Goal: Task Accomplishment & Management: Complete application form

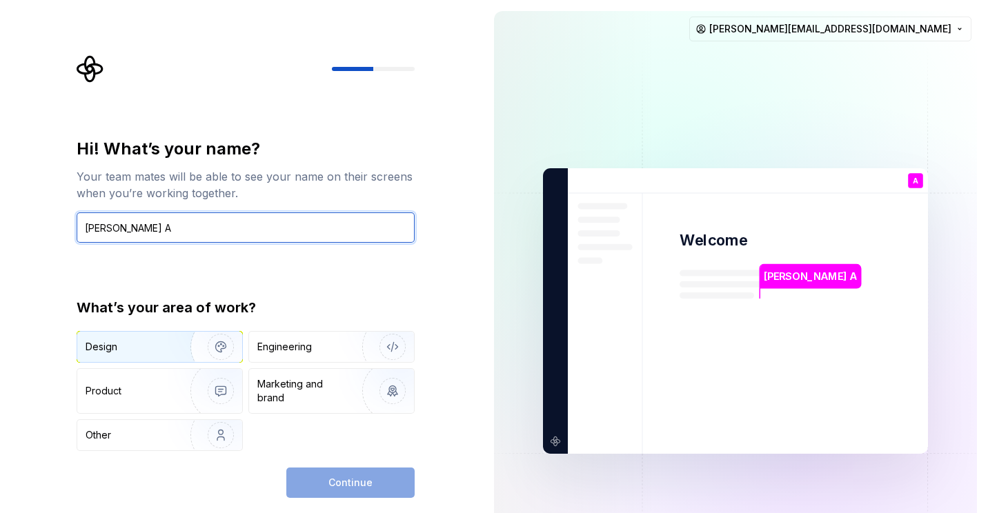
type input "[PERSON_NAME] A"
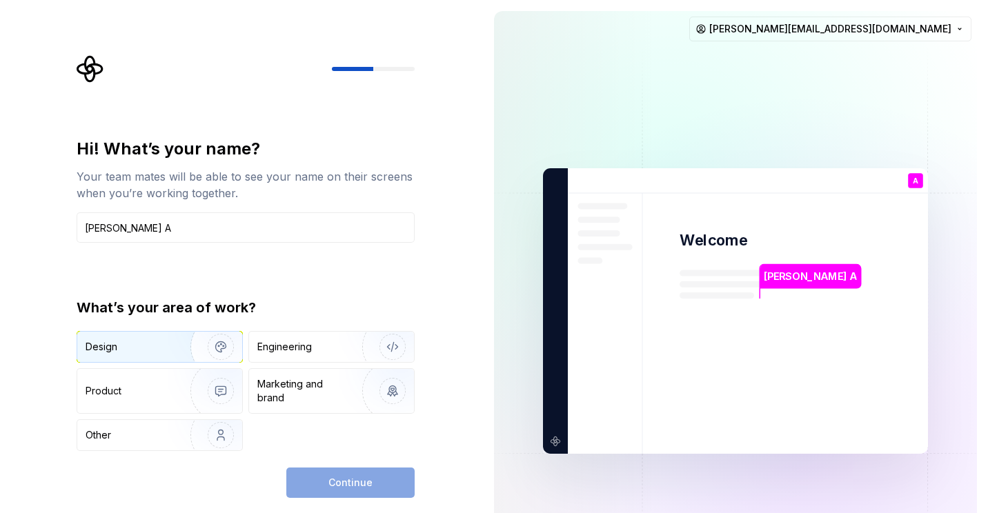
click at [203, 350] on img "button" at bounding box center [212, 347] width 88 height 92
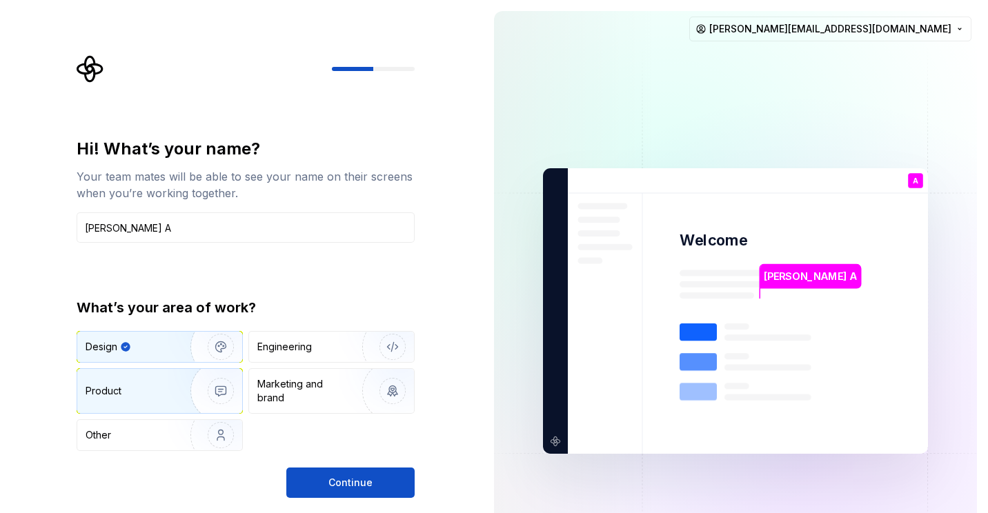
click at [226, 390] on img "button" at bounding box center [212, 391] width 88 height 92
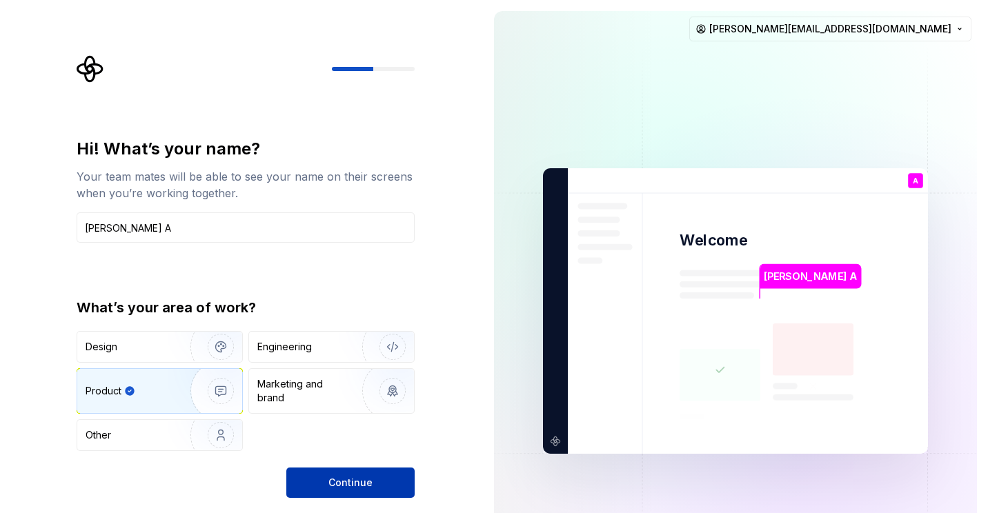
click at [295, 468] on button "Continue" at bounding box center [350, 483] width 128 height 30
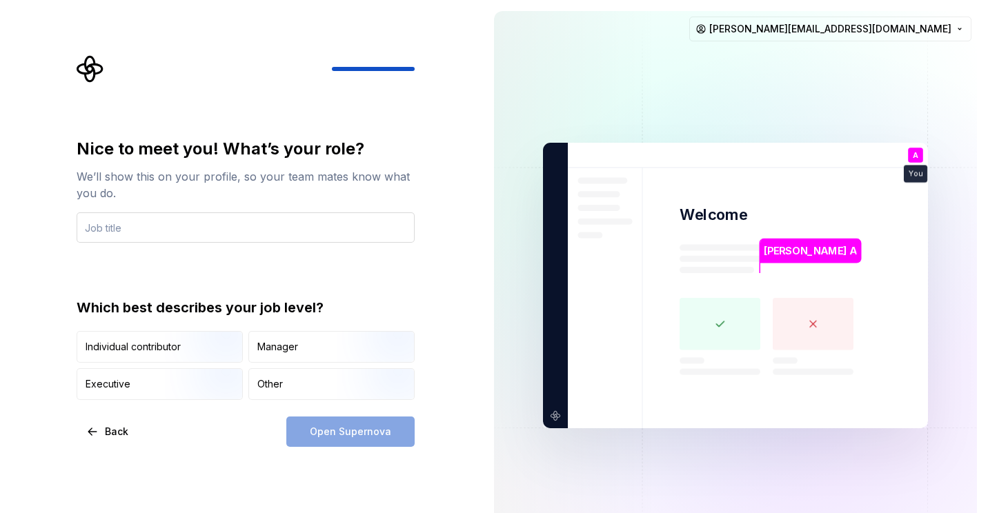
click at [273, 219] on input "text" at bounding box center [246, 227] width 338 height 30
type input "BA"
click at [339, 426] on div "Open Supernova" at bounding box center [350, 432] width 128 height 30
click at [283, 397] on div "Other" at bounding box center [331, 384] width 165 height 30
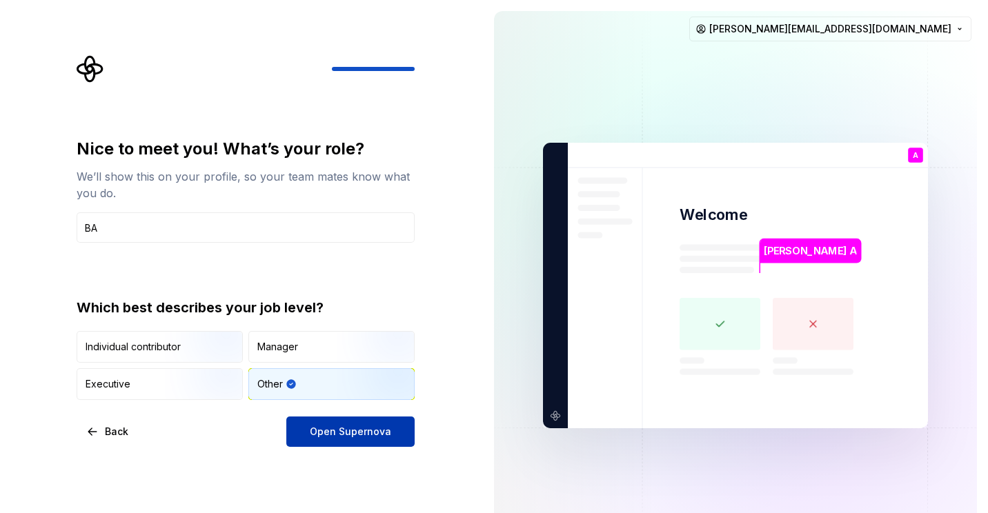
click at [336, 424] on button "Open Supernova" at bounding box center [350, 432] width 128 height 30
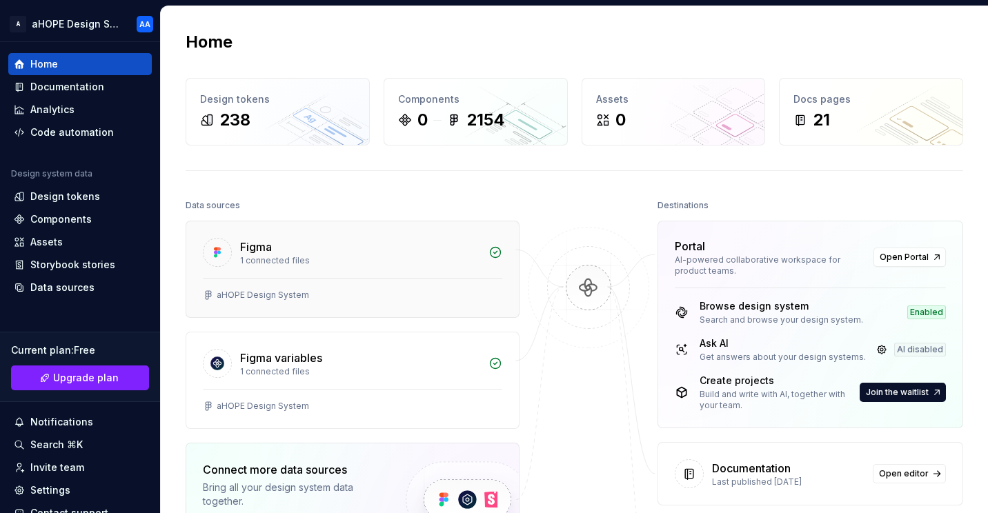
click at [346, 261] on div "1 connected files" at bounding box center [360, 260] width 240 height 11
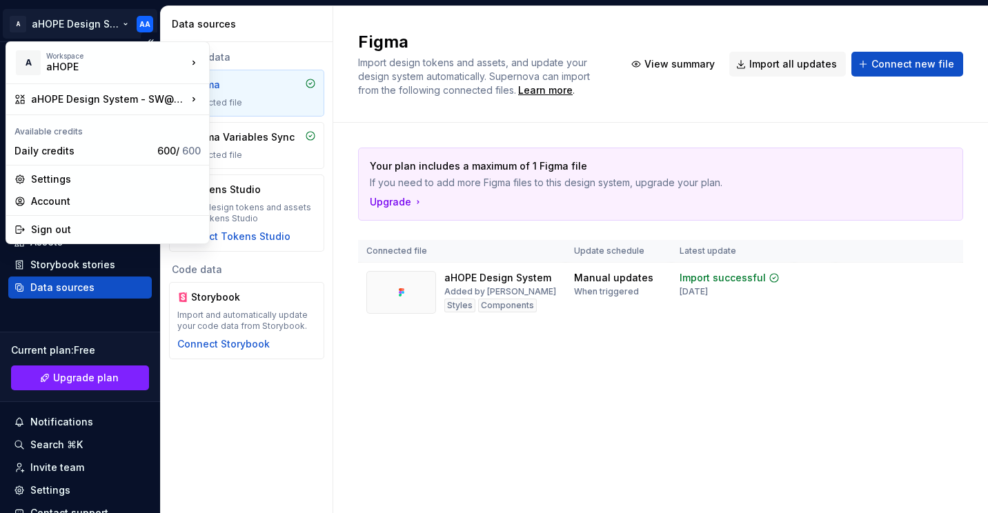
click at [61, 26] on html "A aHOPE Design System - SW@aHOPE AA Home Documentation Analytics Code automatio…" at bounding box center [494, 256] width 988 height 513
